Goal: Task Accomplishment & Management: Manage account settings

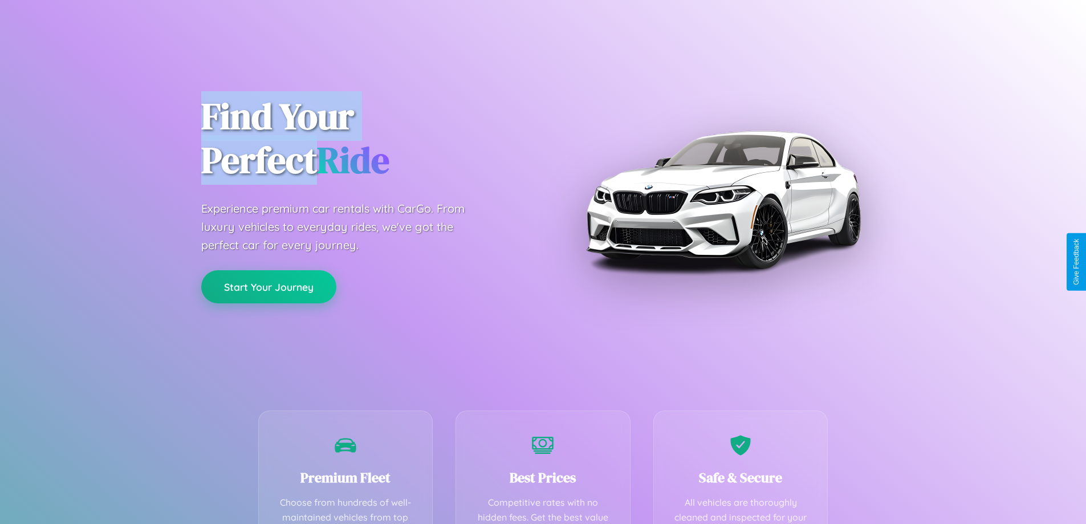
click at [268, 287] on button "Start Your Journey" at bounding box center [268, 286] width 135 height 33
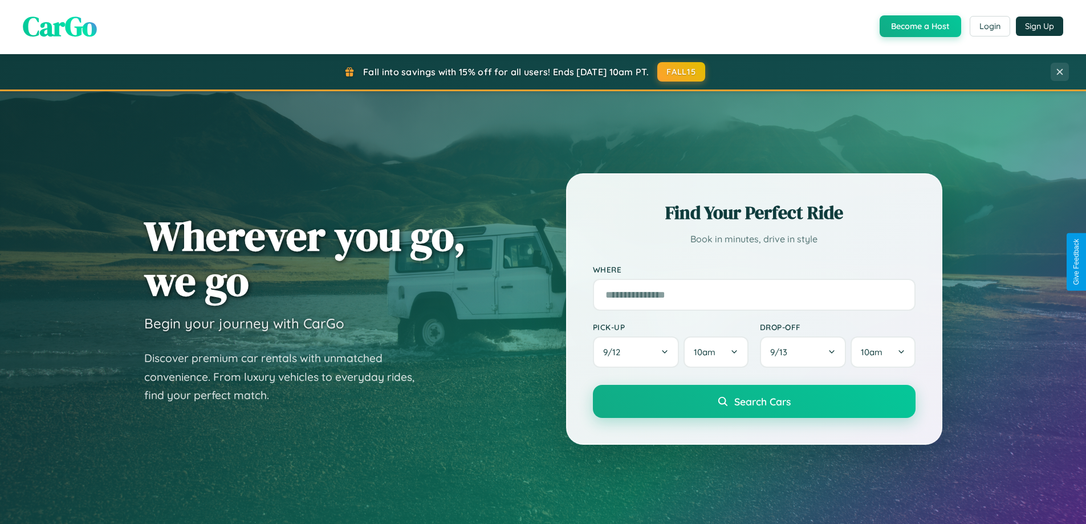
scroll to position [784, 0]
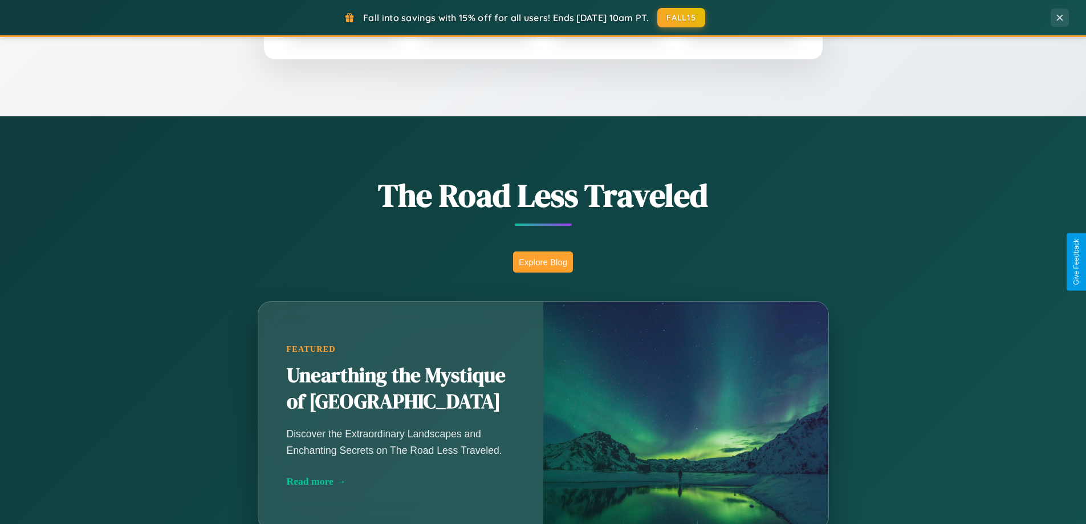
click at [543, 262] on button "Explore Blog" at bounding box center [543, 261] width 60 height 21
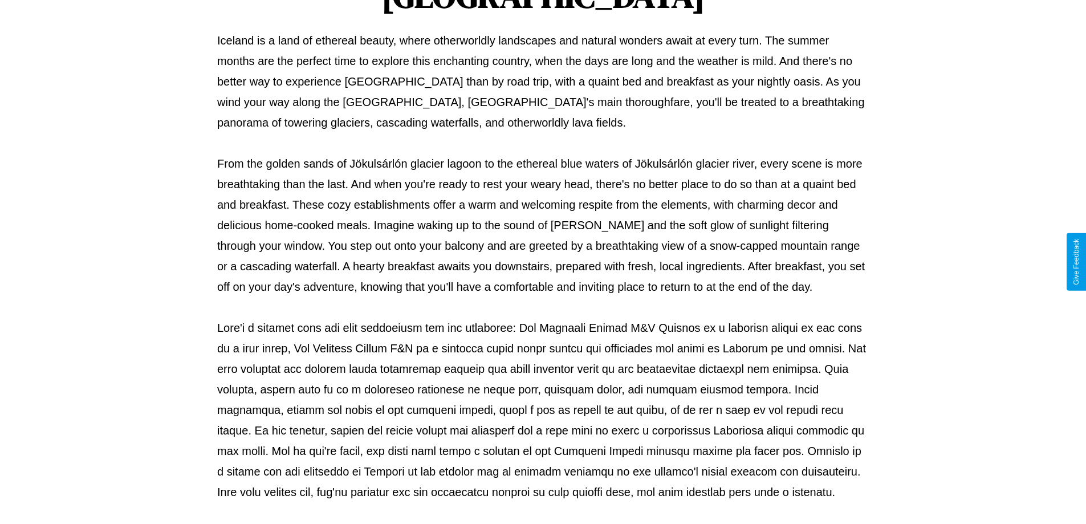
scroll to position [369, 0]
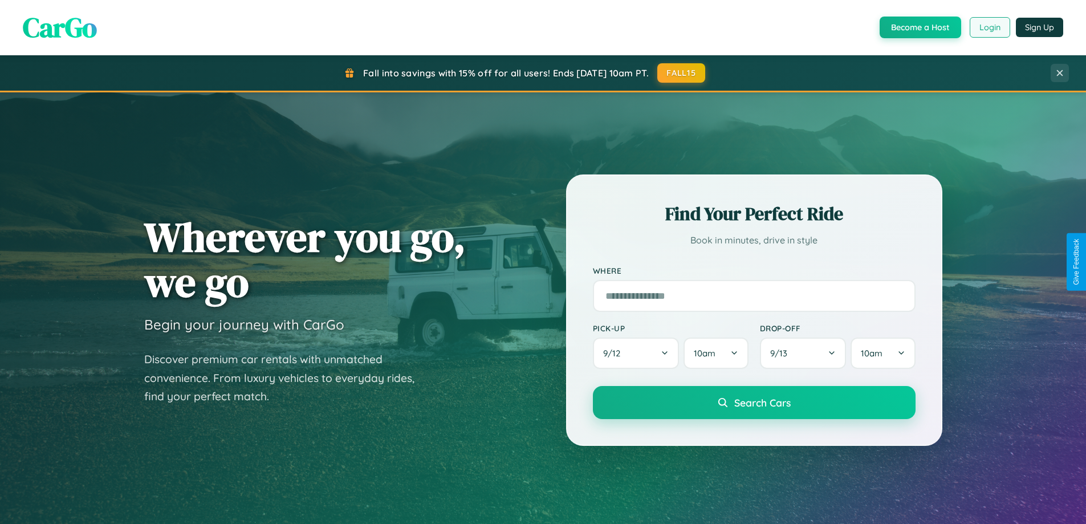
click at [989, 27] on button "Login" at bounding box center [989, 27] width 40 height 21
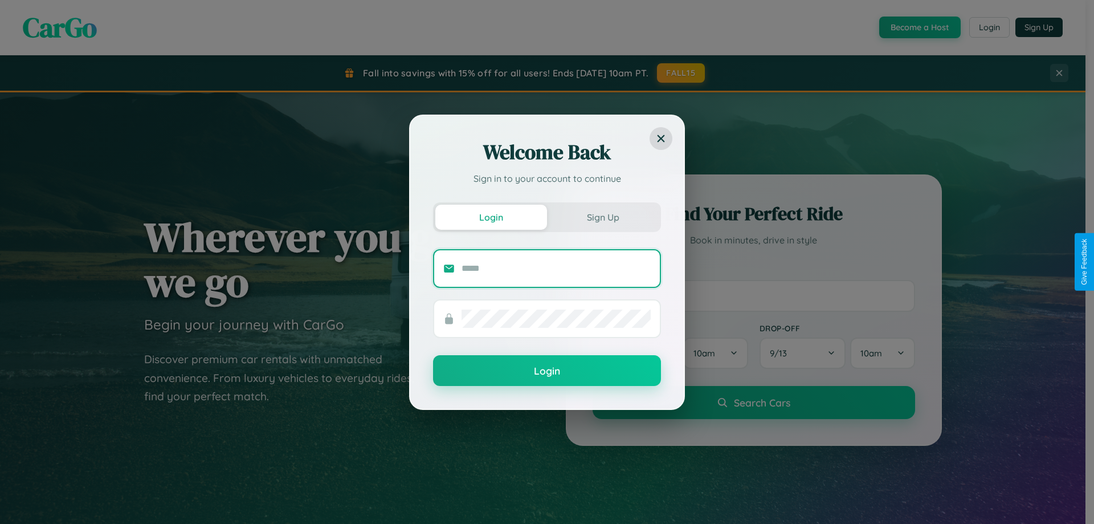
click at [556, 268] on input "text" at bounding box center [556, 268] width 189 height 18
type input "**********"
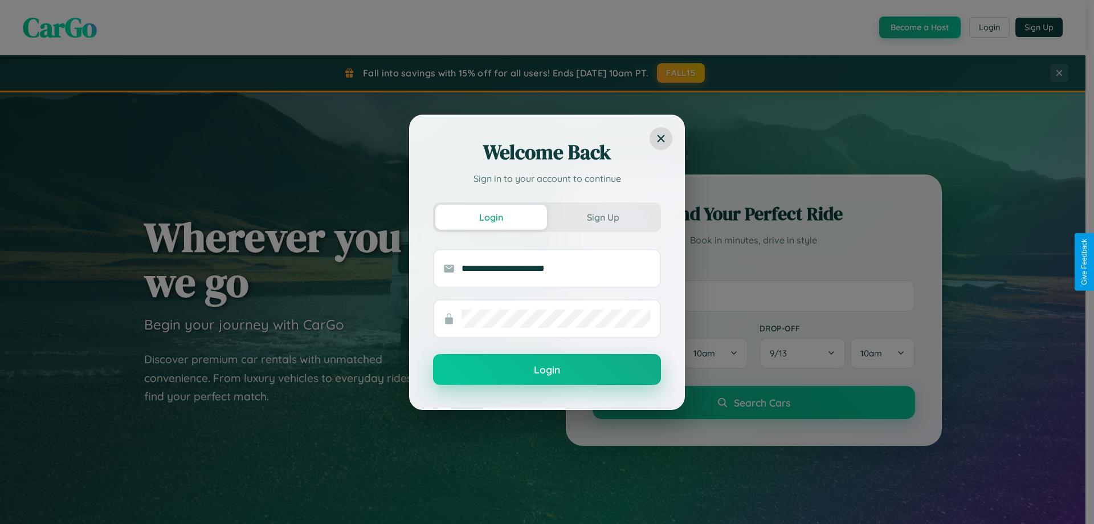
click at [547, 370] on button "Login" at bounding box center [547, 369] width 228 height 31
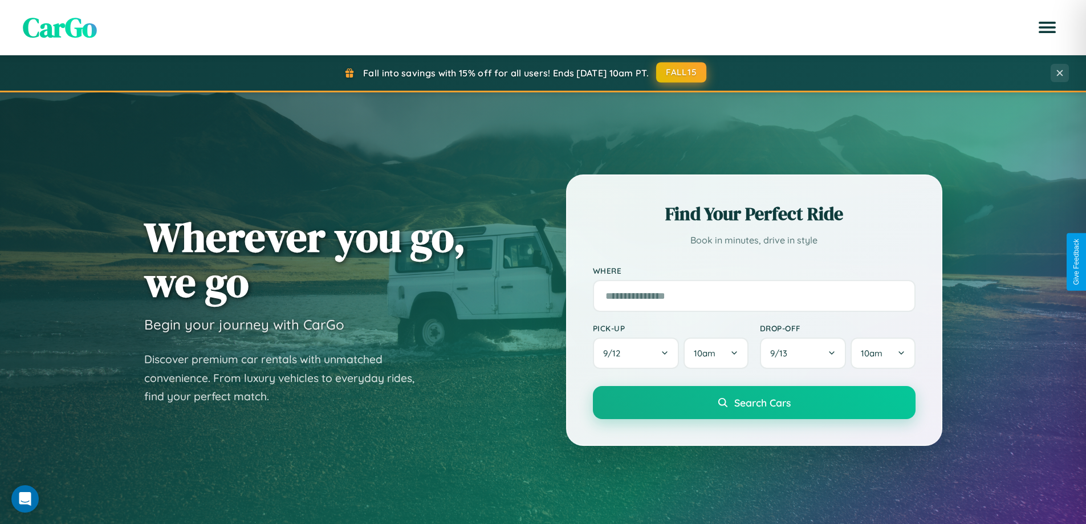
click at [682, 72] on button "FALL15" at bounding box center [681, 72] width 50 height 21
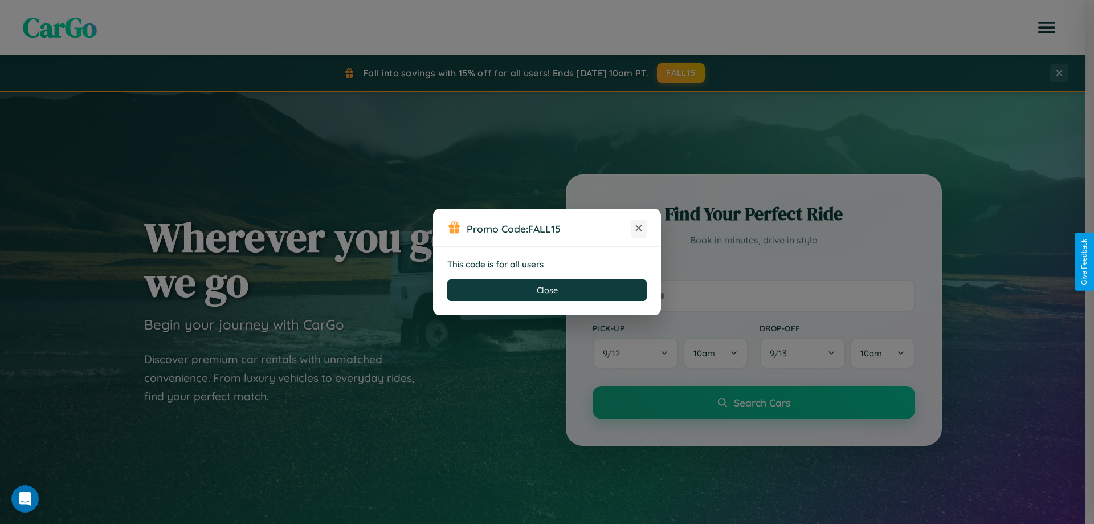
click at [639, 229] on icon at bounding box center [638, 227] width 11 height 11
